Goal: Transaction & Acquisition: Purchase product/service

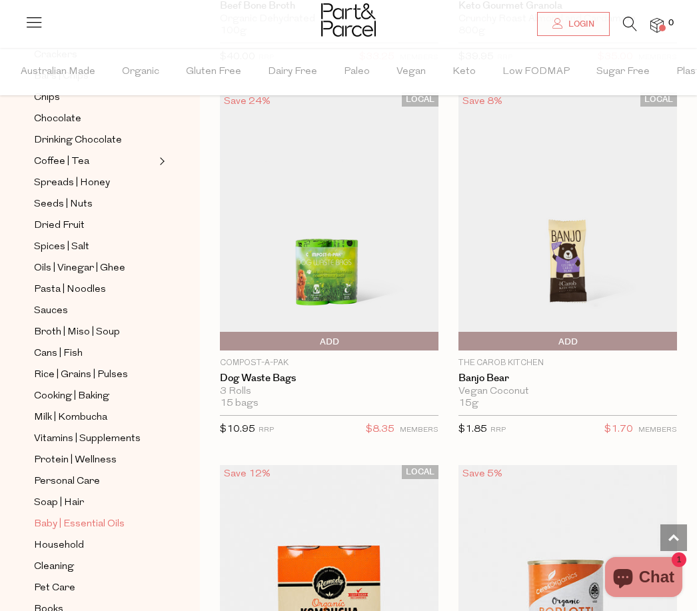
scroll to position [273, 0]
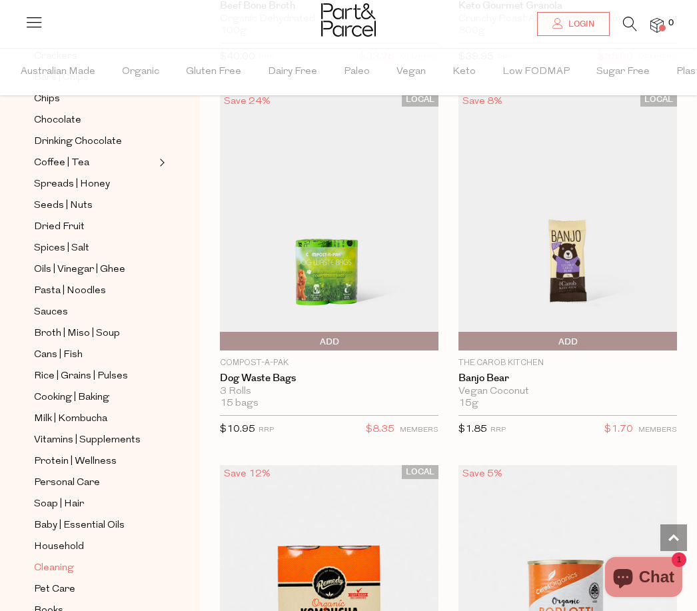
click at [59, 561] on span "Cleaning" at bounding box center [54, 569] width 40 height 16
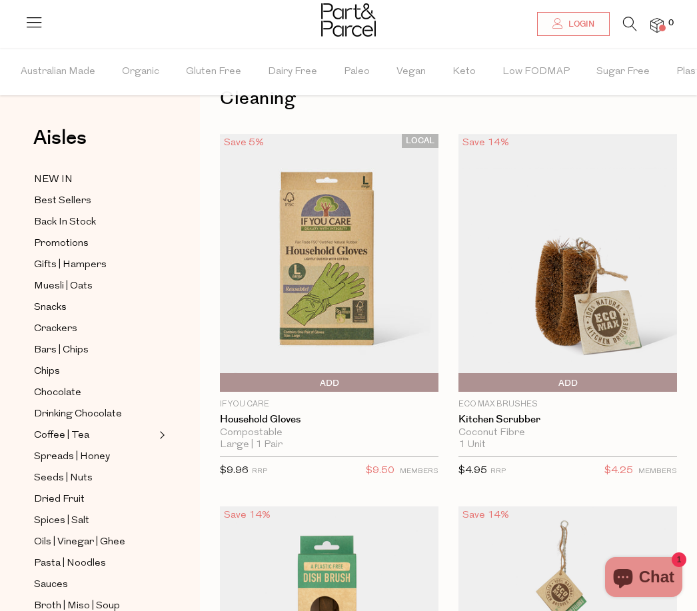
scroll to position [44, 0]
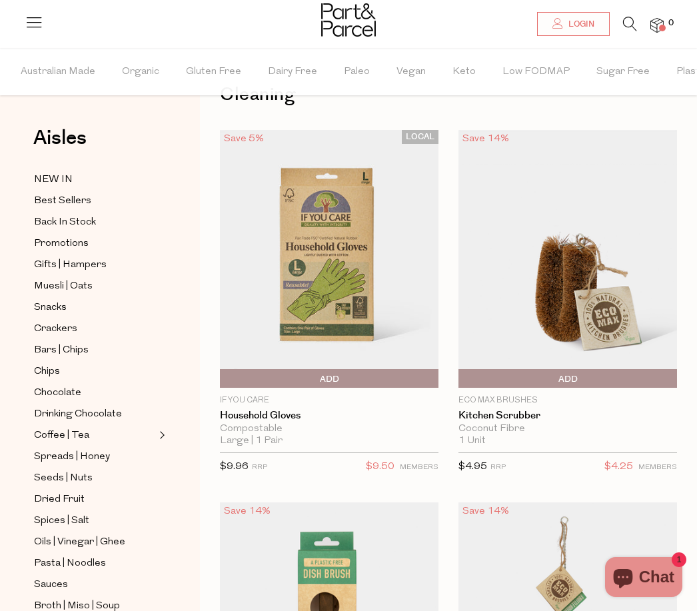
click at [352, 263] on img at bounding box center [329, 259] width 219 height 258
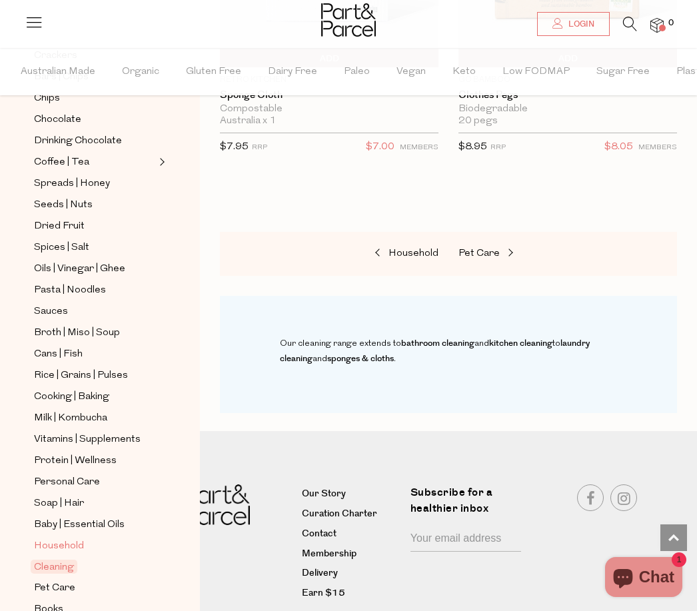
scroll to position [273, 0]
click at [66, 539] on span "Household" at bounding box center [59, 547] width 50 height 16
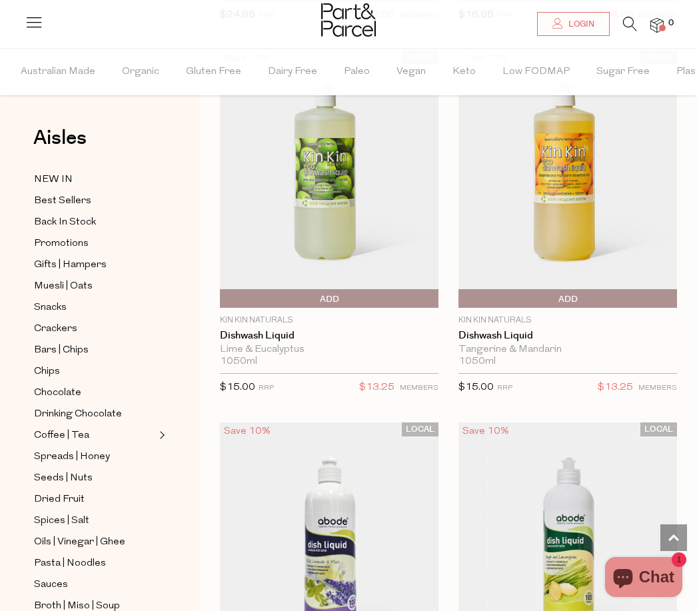
scroll to position [5729, 0]
click at [328, 153] on img at bounding box center [329, 180] width 219 height 258
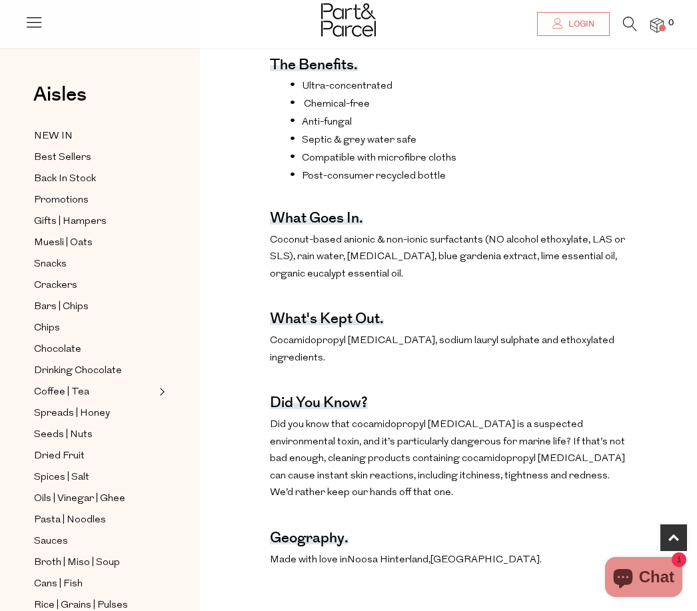
scroll to position [589, 0]
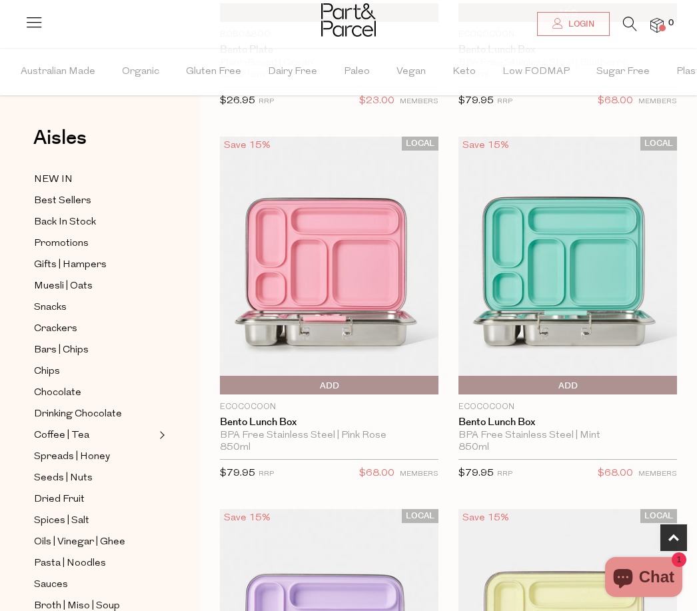
scroll to position [739, 0]
